Goal: Find specific page/section: Find specific page/section

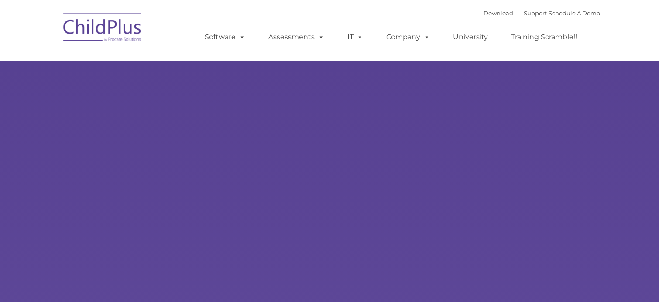
type input ""
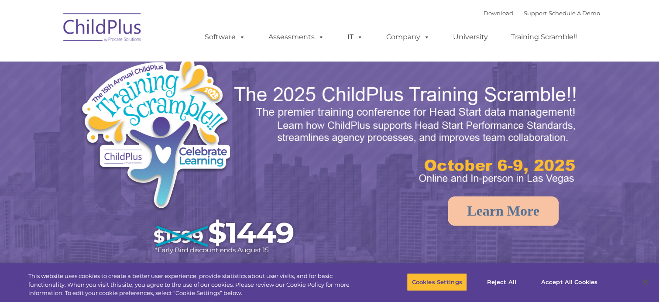
select select "MEDIUM"
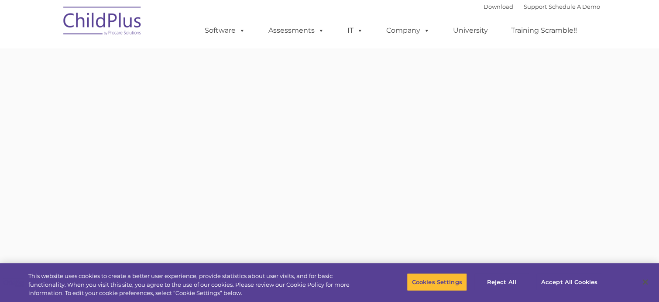
type input ""
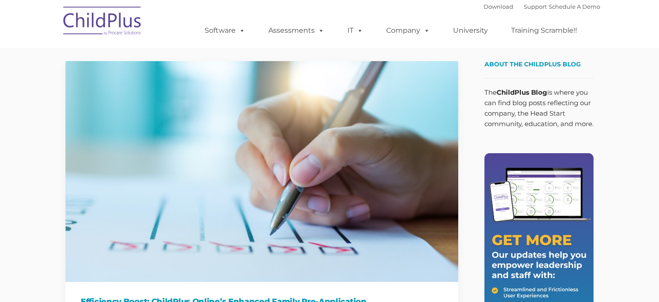
type input ""
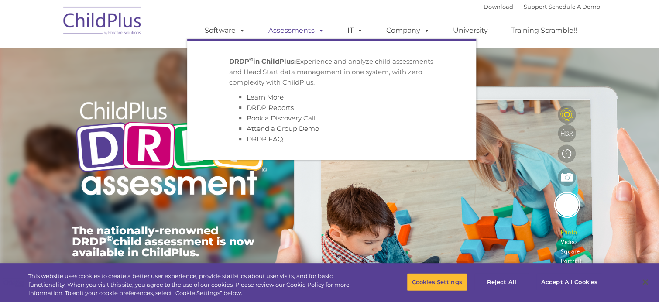
click at [290, 29] on link "Assessments" at bounding box center [296, 30] width 73 height 17
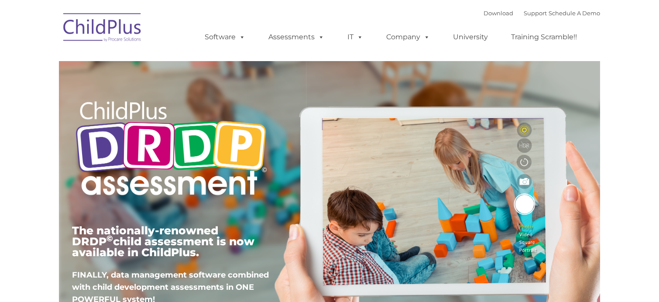
type input ""
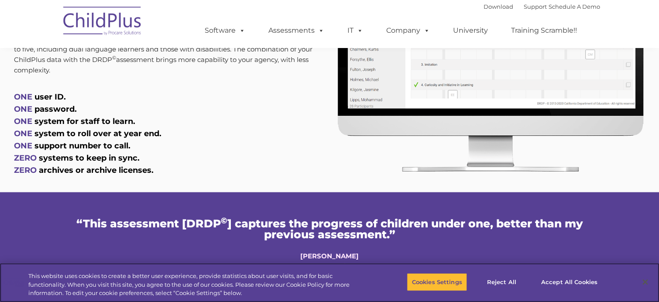
scroll to position [482, 0]
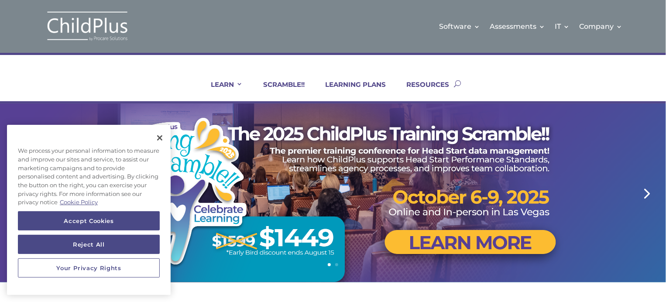
click at [648, 192] on link "Next" at bounding box center [646, 192] width 21 height 21
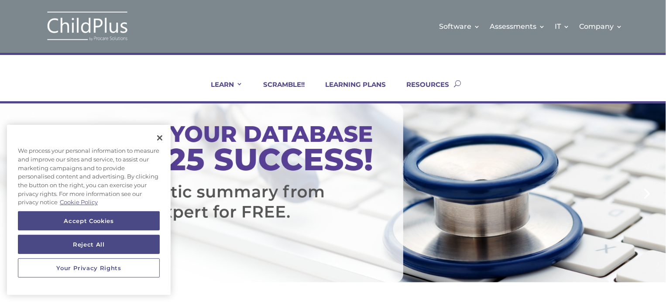
click at [648, 192] on link "Next" at bounding box center [646, 192] width 21 height 21
